Goal: Find contact information: Find contact information

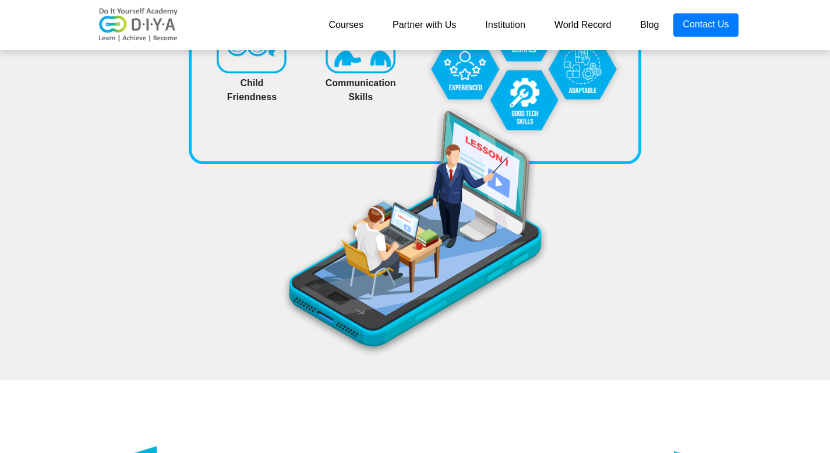
click at [354, 26] on link "Courses" at bounding box center [346, 24] width 64 height 23
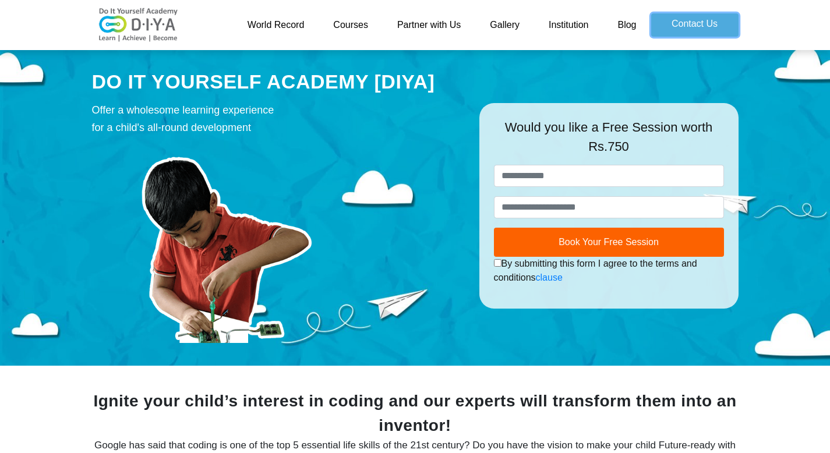
click at [699, 26] on link "Contact Us" at bounding box center [694, 24] width 87 height 23
